Goal: Transaction & Acquisition: Purchase product/service

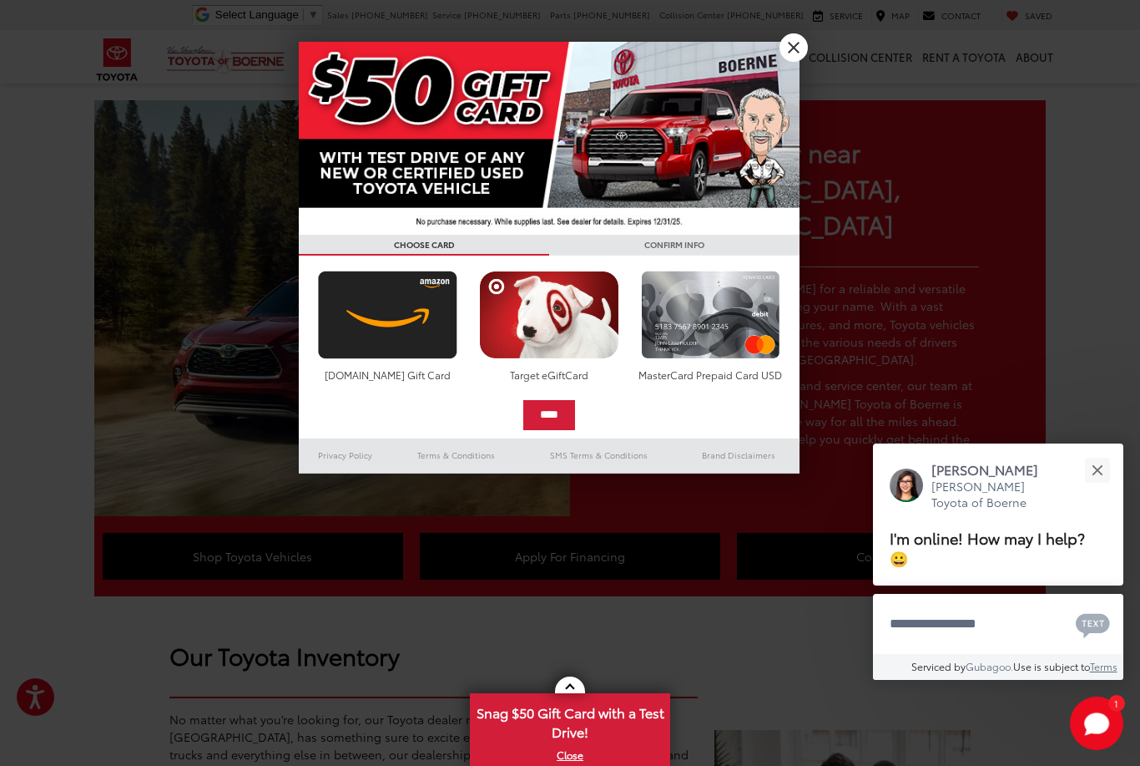
click at [789, 39] on link "X" at bounding box center [794, 47] width 28 height 28
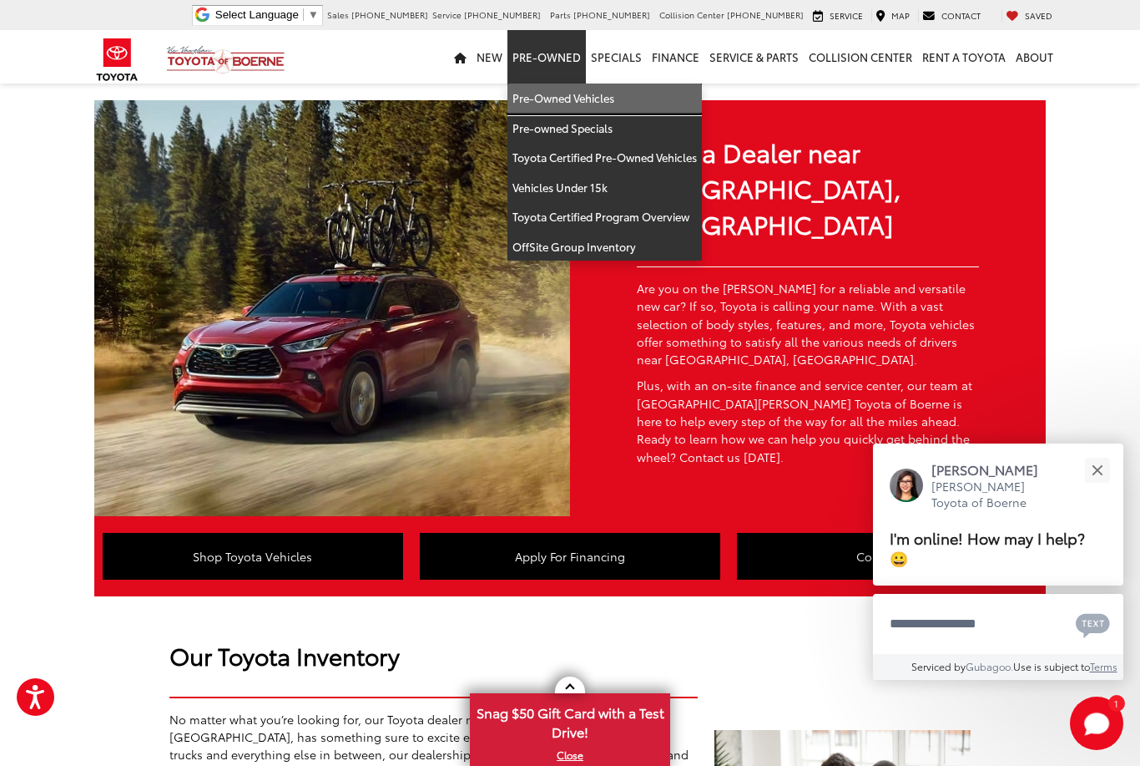
click at [578, 104] on link "Pre-Owned Vehicles" at bounding box center [605, 98] width 195 height 30
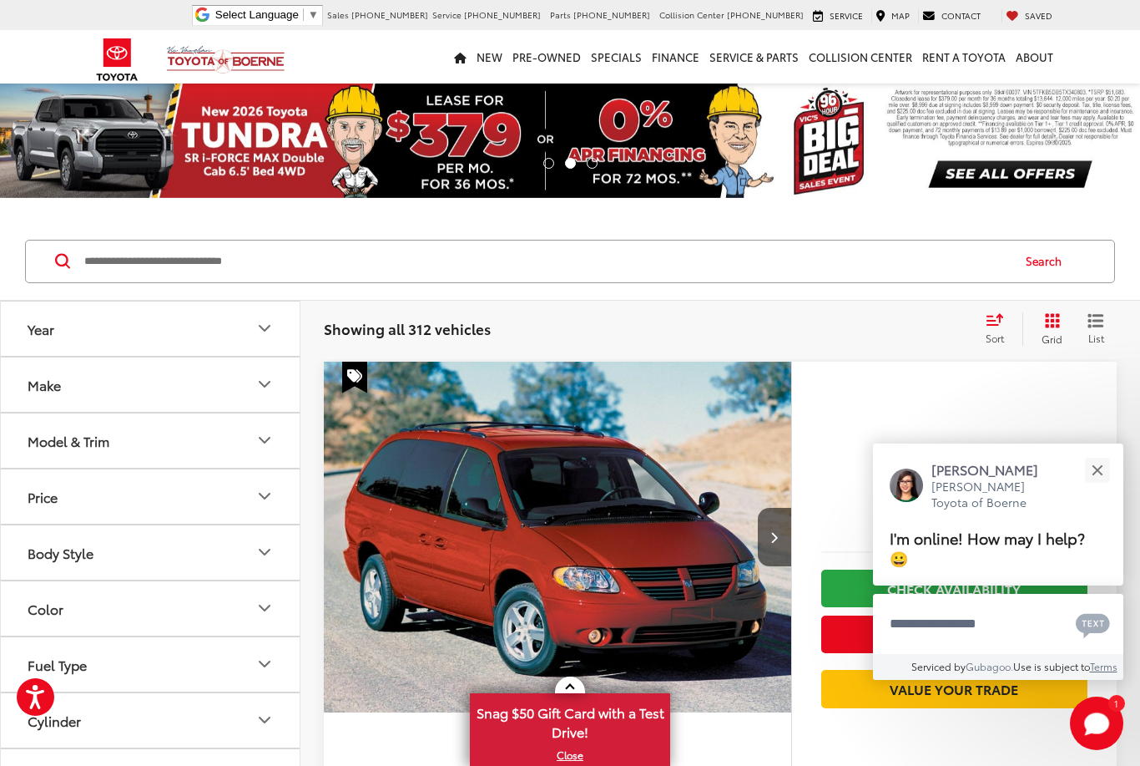
scroll to position [68, 0]
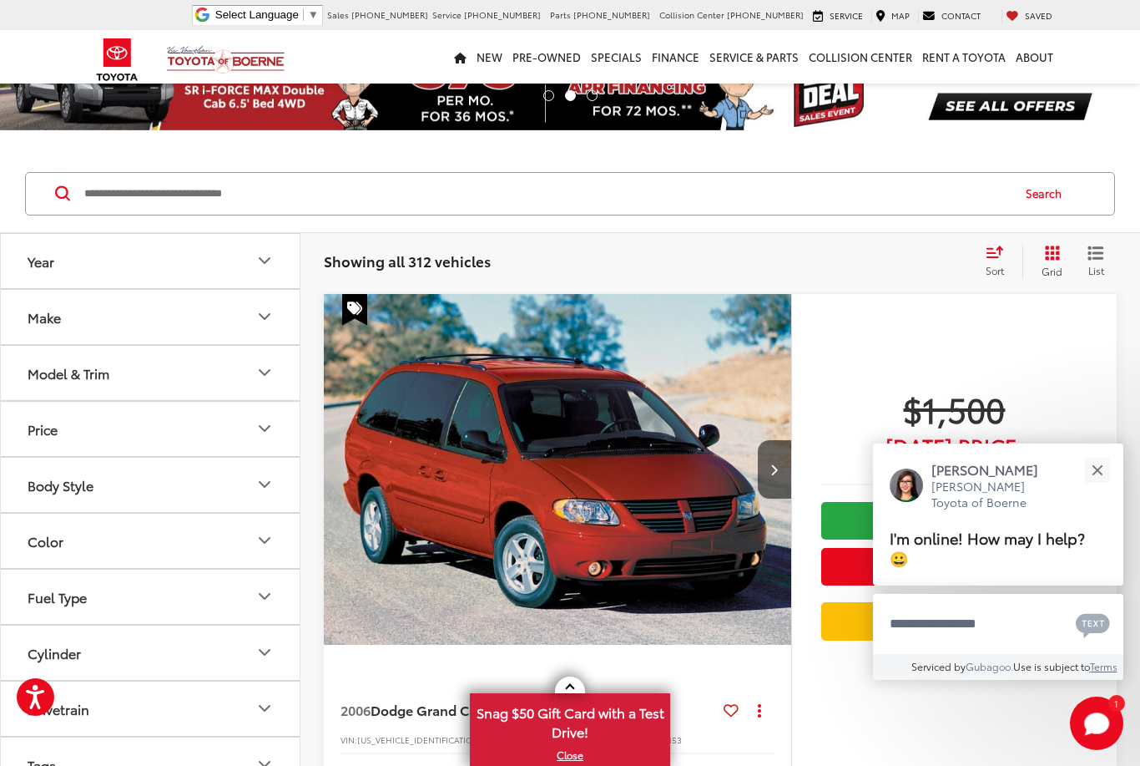
click at [255, 377] on icon "Model & Trim" at bounding box center [265, 372] width 20 height 20
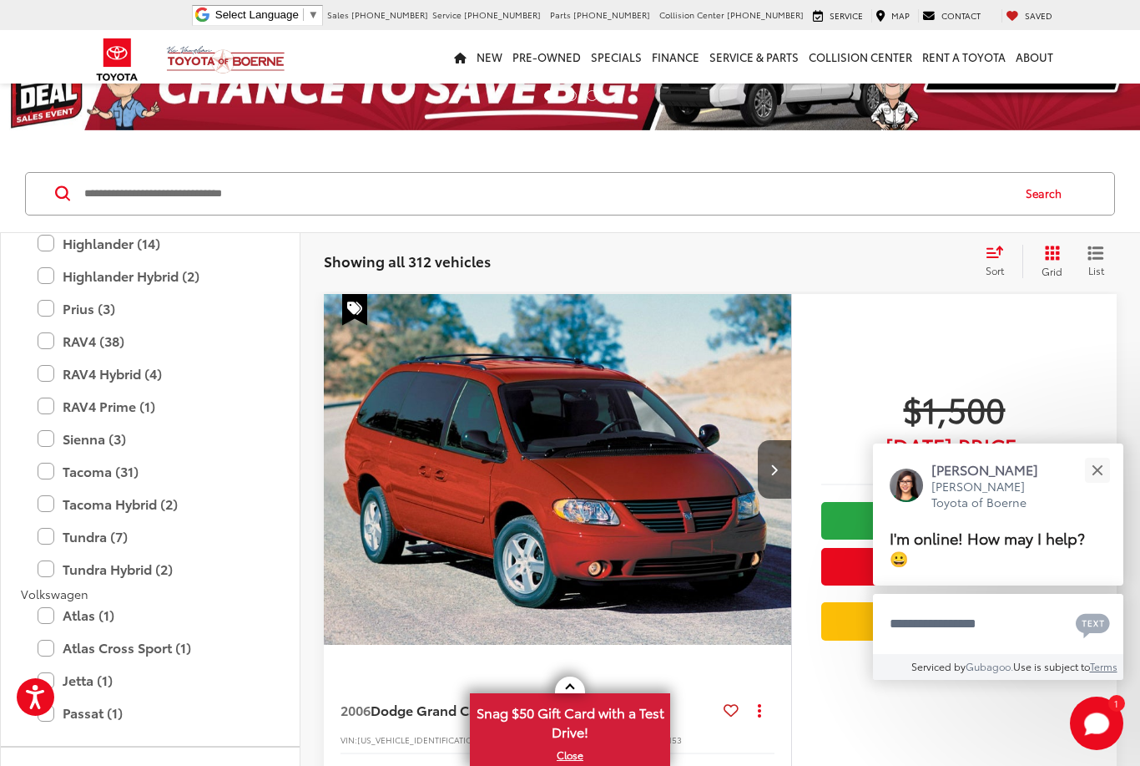
scroll to position [3347, 0]
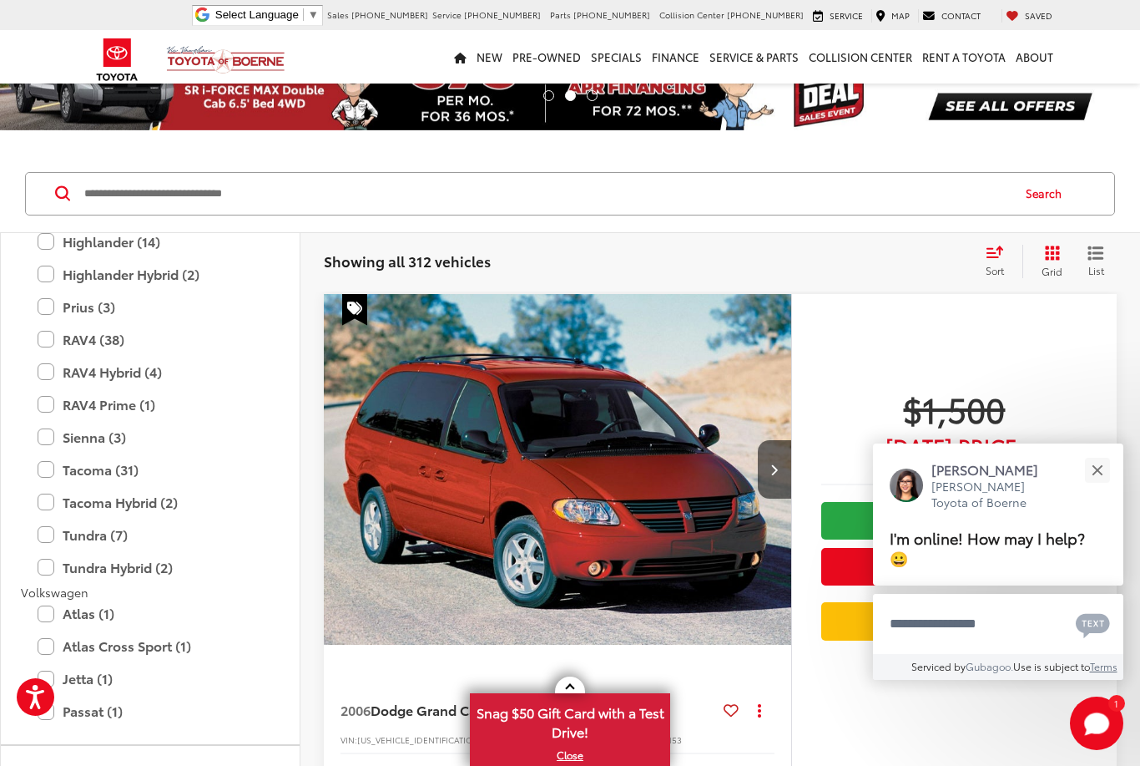
click at [45, 553] on label "Tundra Hybrid (2)" at bounding box center [150, 567] width 225 height 29
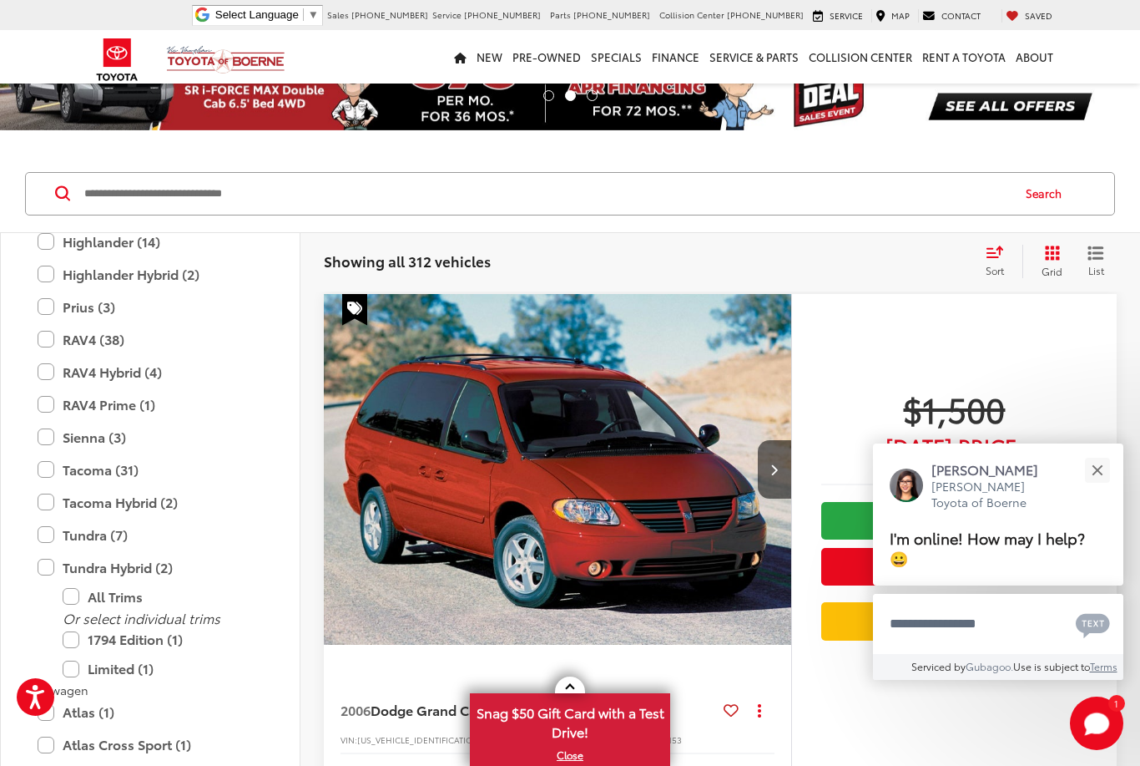
click at [50, 582] on div "All Trims" at bounding box center [150, 596] width 259 height 29
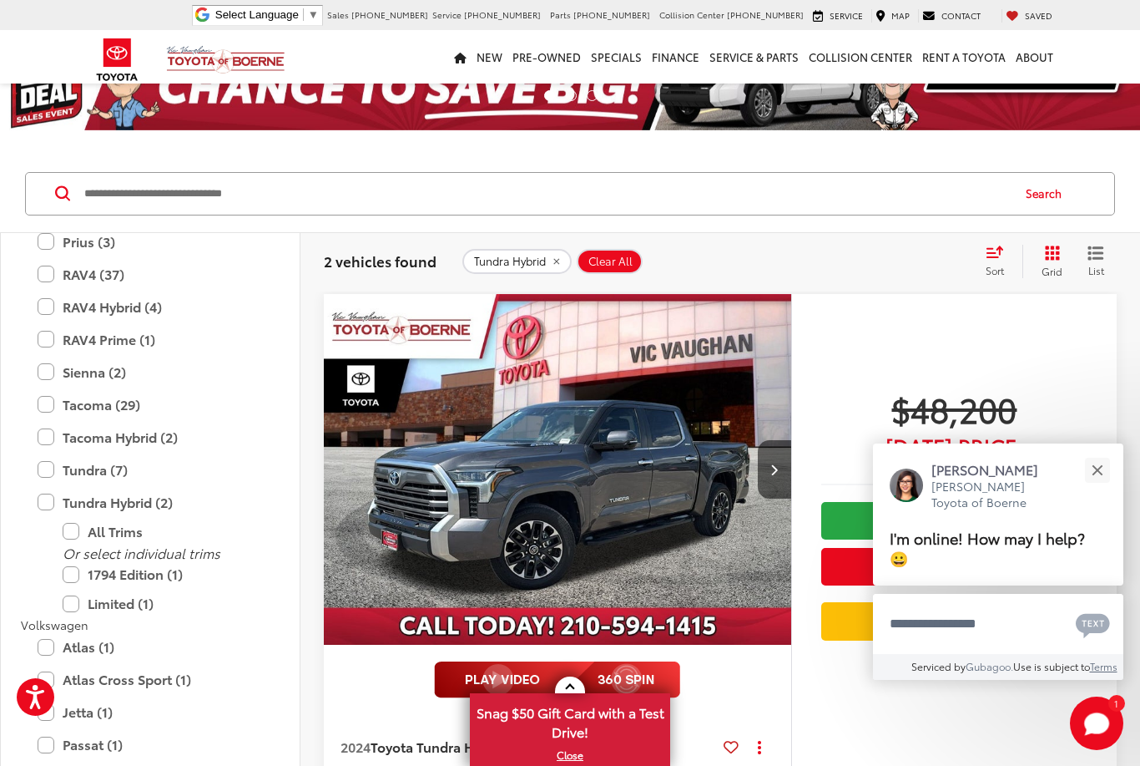
click at [51, 458] on label "Tundra (7)" at bounding box center [150, 469] width 225 height 29
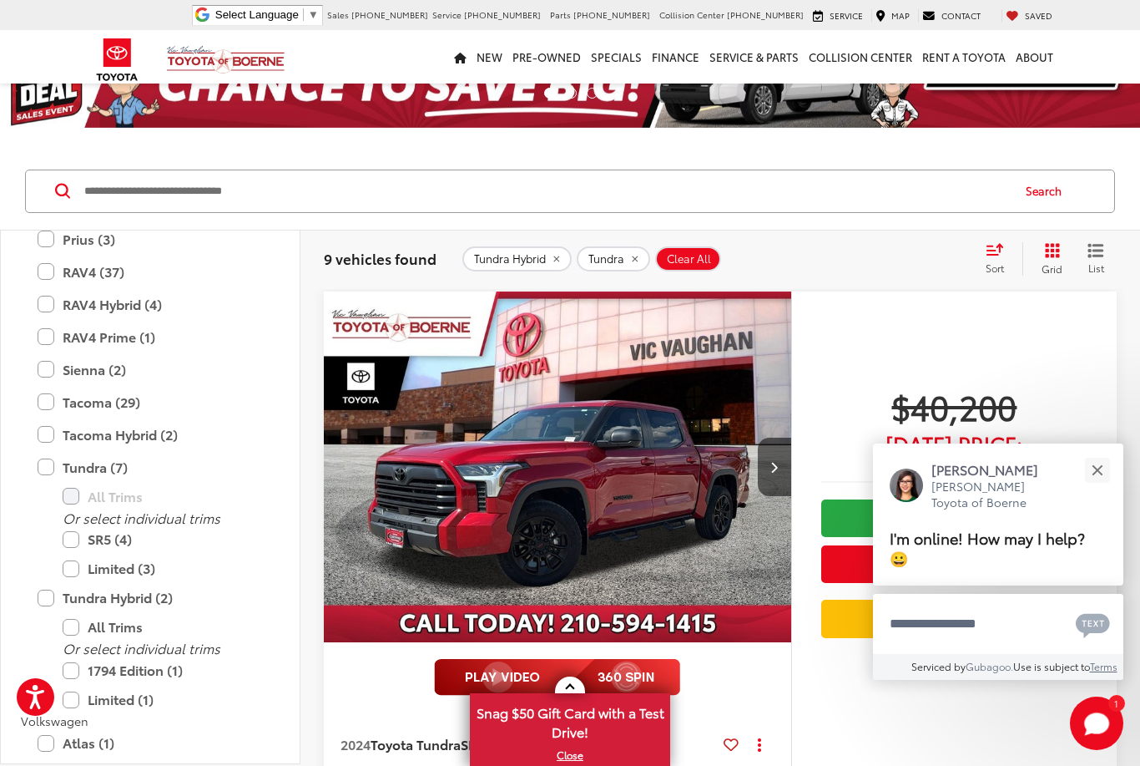
scroll to position [72, 0]
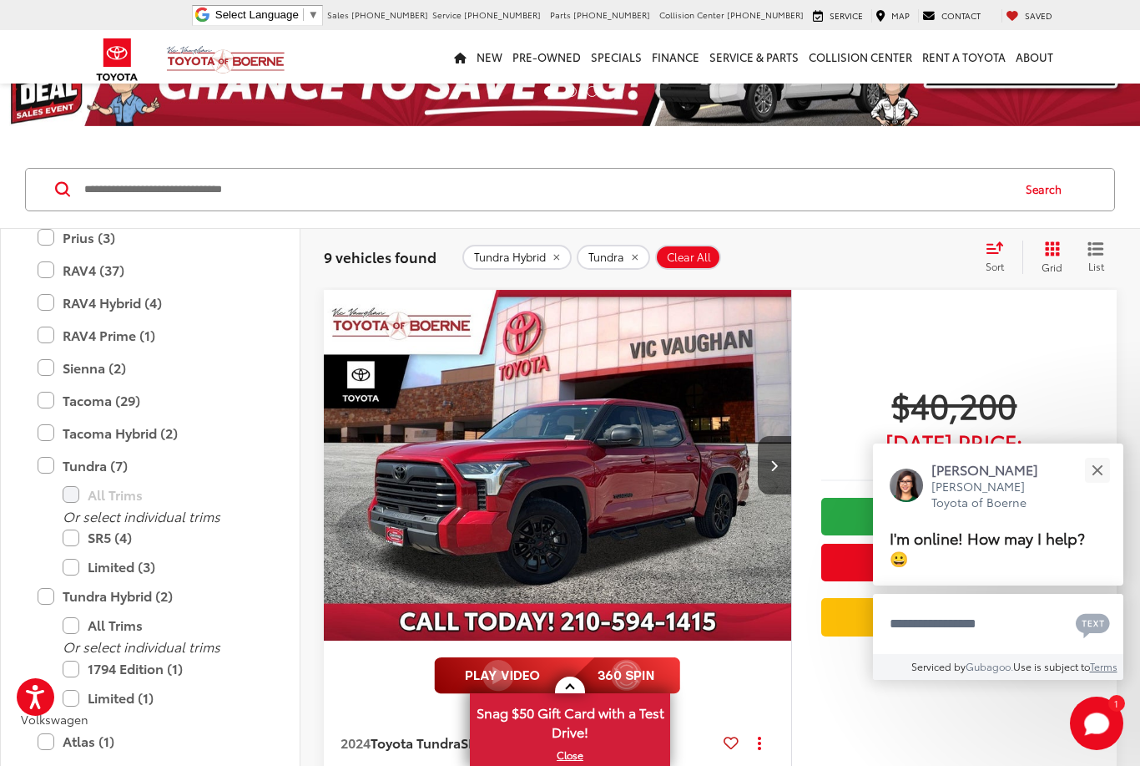
click at [993, 254] on div "Sort" at bounding box center [1000, 256] width 45 height 33
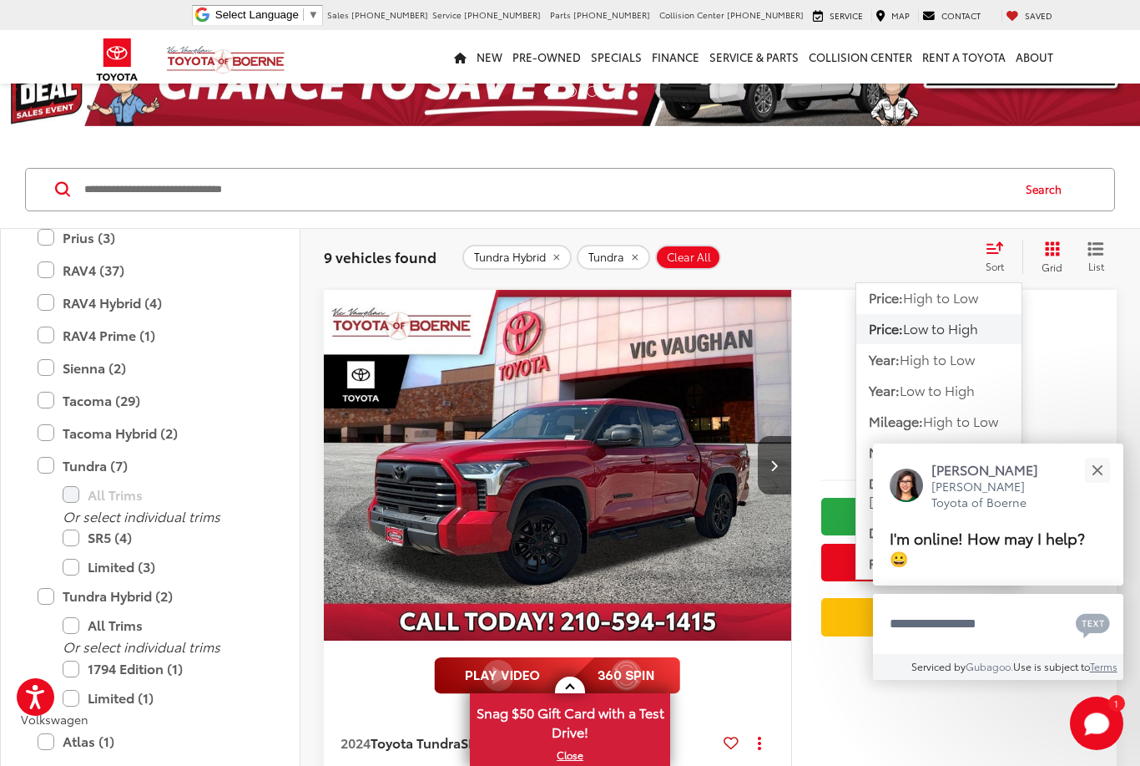
click at [960, 333] on span "Low to High" at bounding box center [940, 327] width 75 height 19
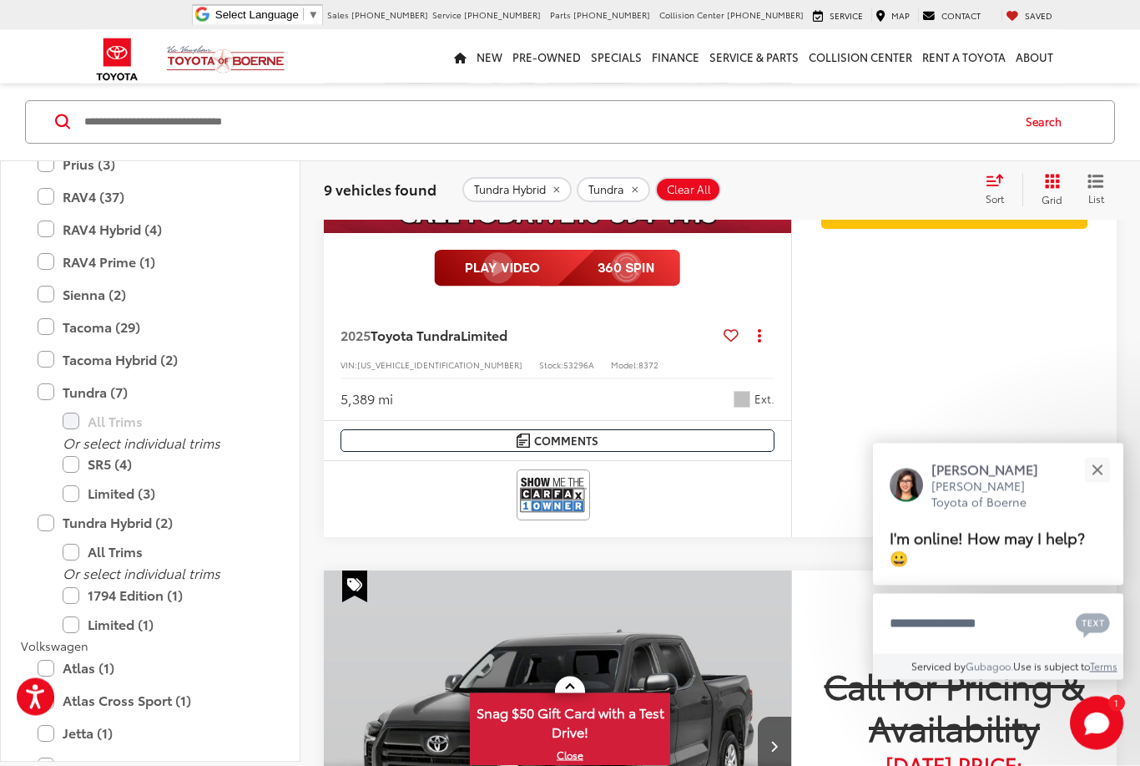
scroll to position [5224, 0]
